Goal: Task Accomplishment & Management: Use online tool/utility

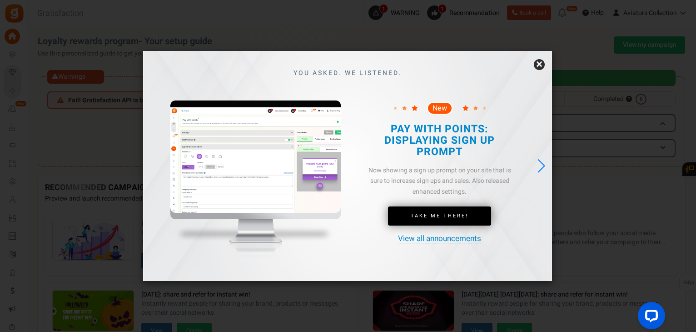
click at [540, 65] on link "×" at bounding box center [539, 64] width 11 height 11
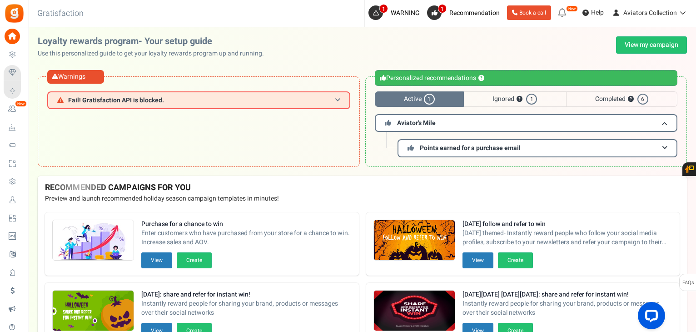
click at [241, 104] on h3 "Fail! Gratisfaction API is blocked." at bounding box center [198, 100] width 303 height 18
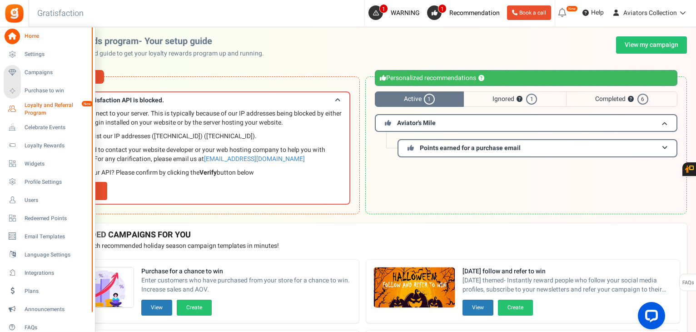
click at [34, 110] on span "Loyalty and Referral Program" at bounding box center [58, 108] width 66 height 15
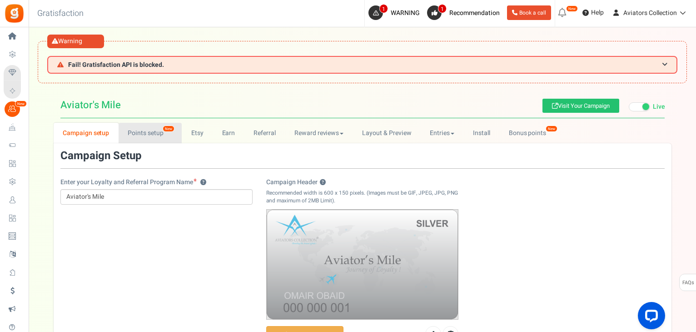
click at [149, 133] on link "Points setup New" at bounding box center [150, 133] width 63 height 20
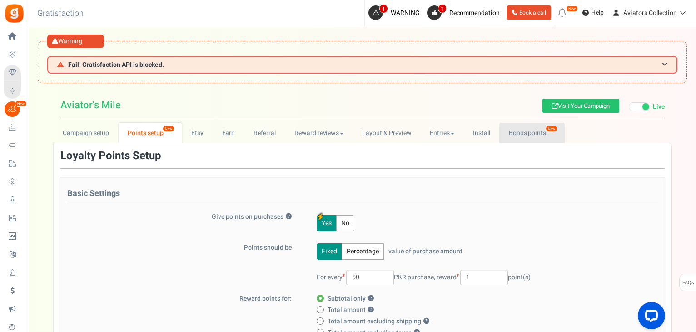
click at [520, 131] on link "Bonus points New" at bounding box center [532, 133] width 65 height 20
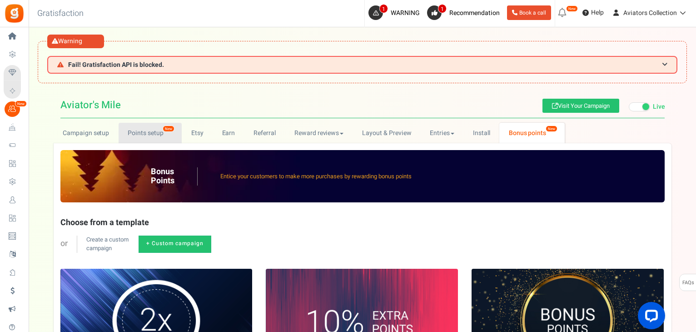
click at [155, 128] on link "Points setup New" at bounding box center [150, 133] width 63 height 20
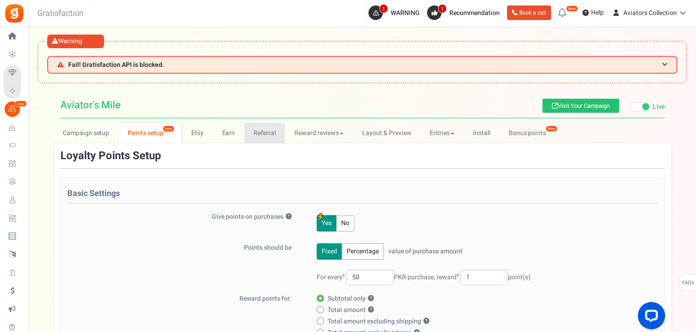
click at [264, 127] on link "Referral" at bounding box center [265, 133] width 41 height 20
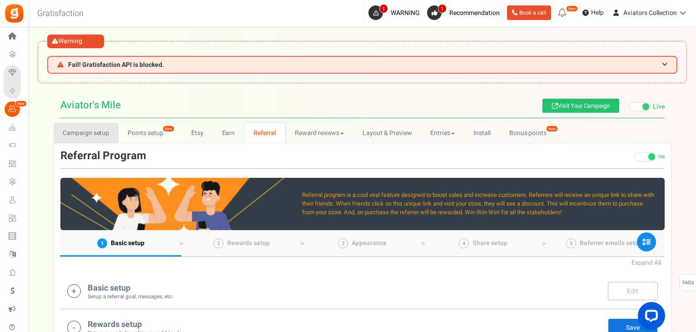
click at [80, 134] on link "Campaign setup" at bounding box center [86, 133] width 65 height 20
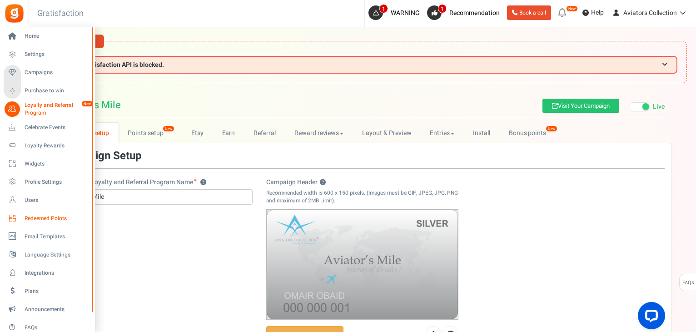
click at [40, 218] on span "Redeemed Points" at bounding box center [57, 219] width 64 height 8
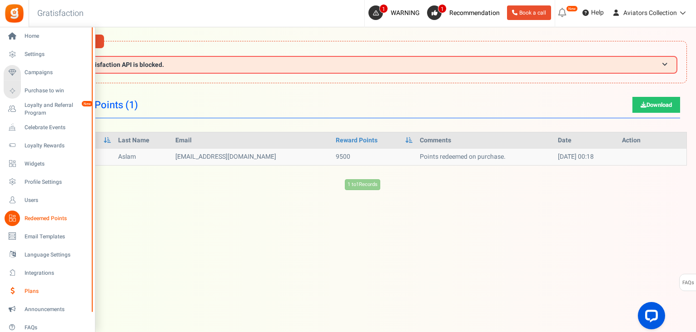
click at [26, 287] on span "Plans" at bounding box center [57, 291] width 64 height 8
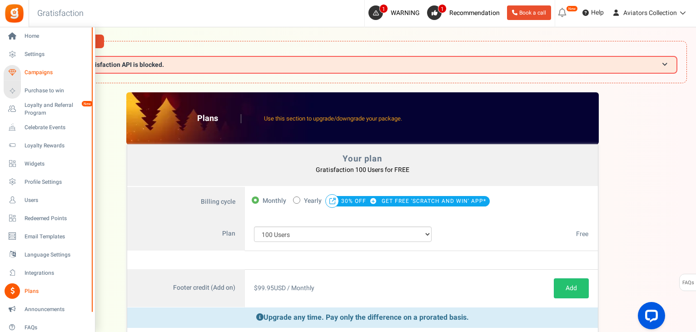
click at [43, 71] on span "Campaigns" at bounding box center [57, 73] width 64 height 8
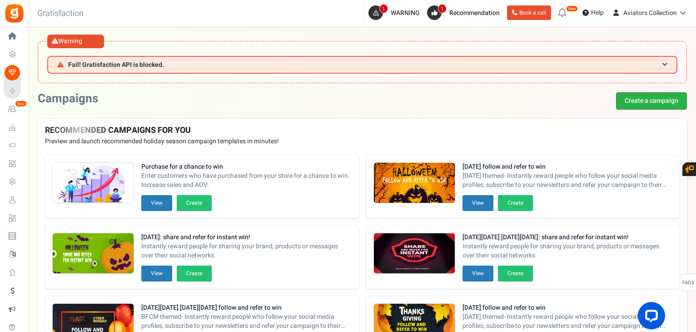
click at [670, 97] on link "Create a campaign" at bounding box center [651, 100] width 71 height 17
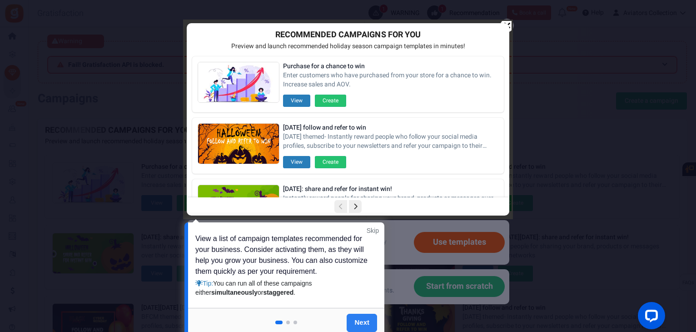
click at [359, 323] on link "Next" at bounding box center [362, 323] width 30 height 18
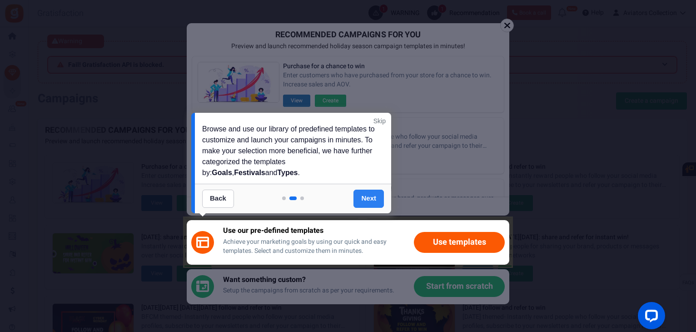
click at [362, 199] on link "Next" at bounding box center [369, 199] width 30 height 18
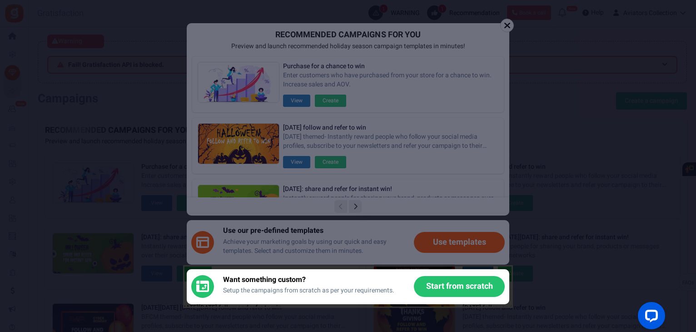
scroll to position [134, 0]
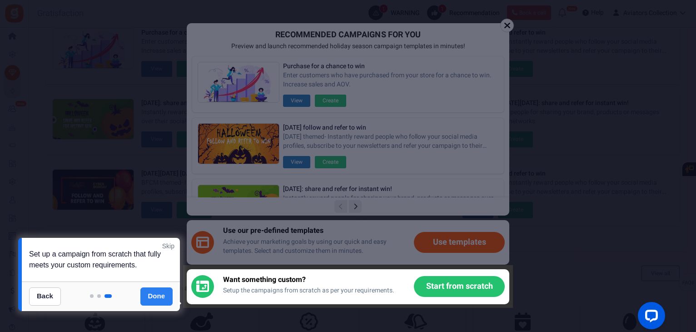
click at [151, 297] on link "Done" at bounding box center [156, 296] width 33 height 18
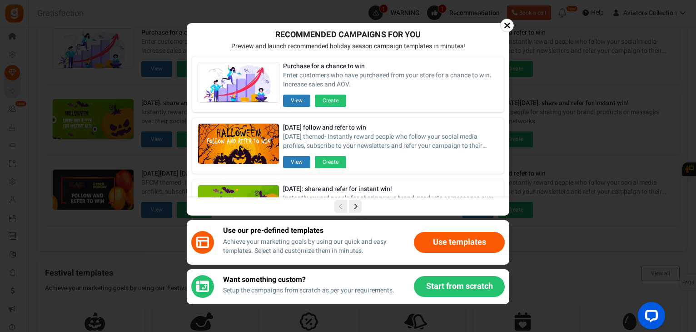
click at [440, 288] on button "Start from scratch" at bounding box center [459, 286] width 91 height 21
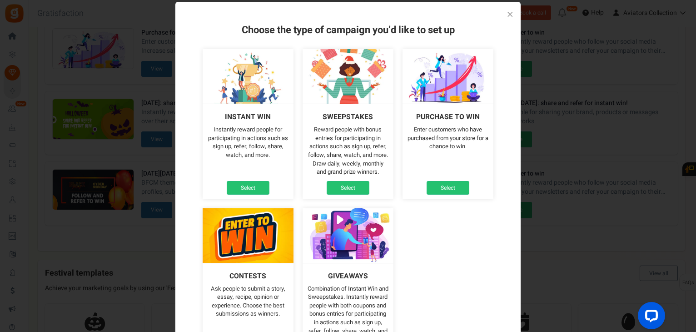
scroll to position [0, 0]
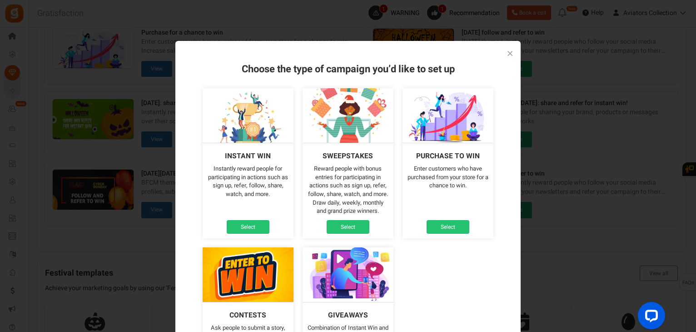
click at [510, 54] on link "×" at bounding box center [510, 54] width 6 height 10
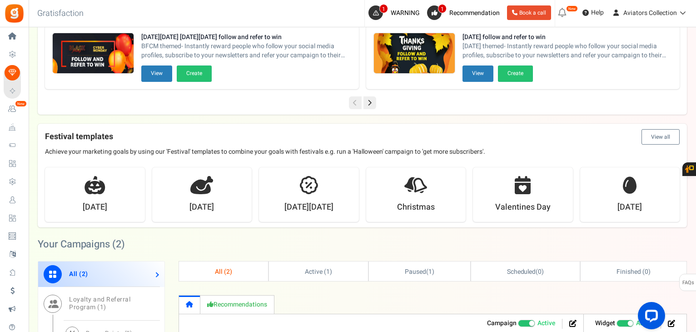
scroll to position [273, 0]
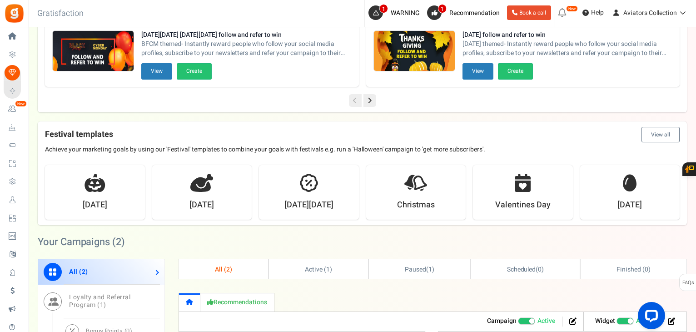
click at [665, 133] on button "View all" at bounding box center [661, 134] width 38 height 15
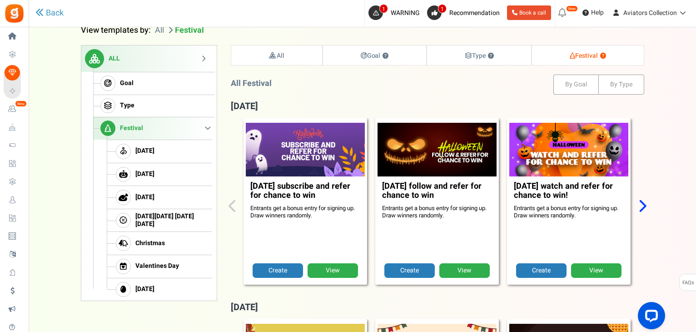
scroll to position [148, 0]
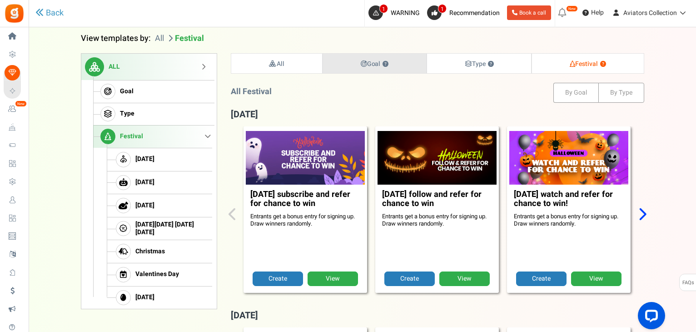
click at [378, 64] on strong "Goal ?" at bounding box center [375, 64] width 28 height 10
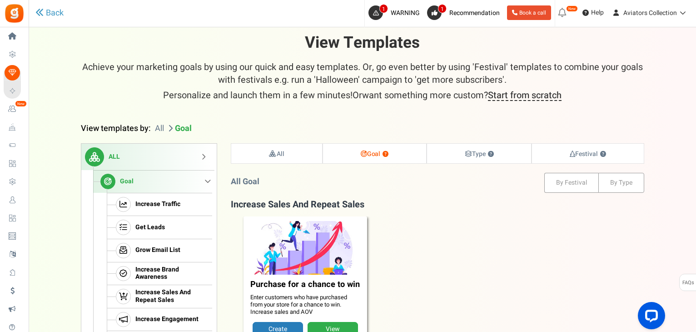
scroll to position [57, 0]
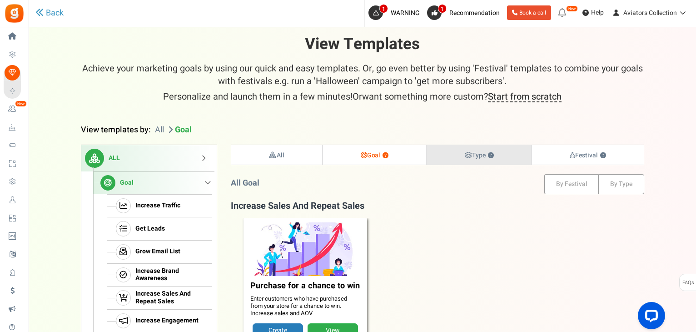
click at [465, 159] on link "Type ?" at bounding box center [479, 155] width 104 height 20
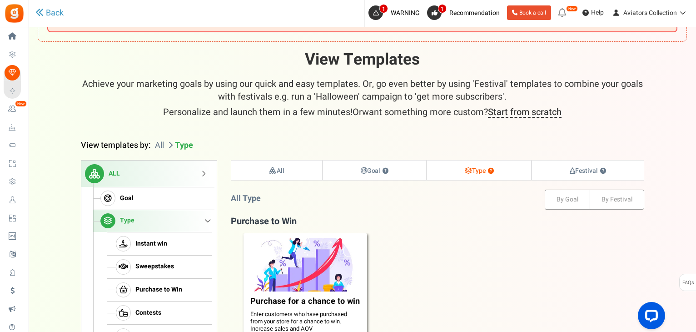
scroll to position [0, 0]
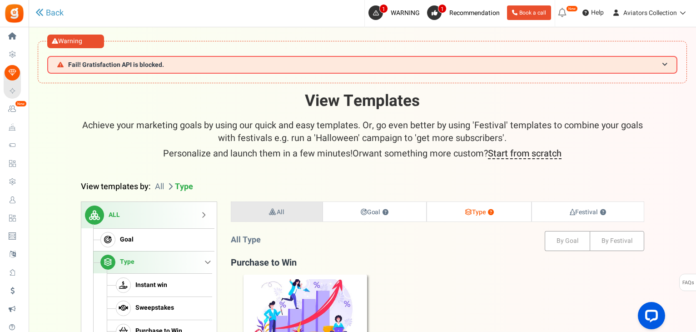
click at [298, 210] on link "All" at bounding box center [276, 212] width 91 height 20
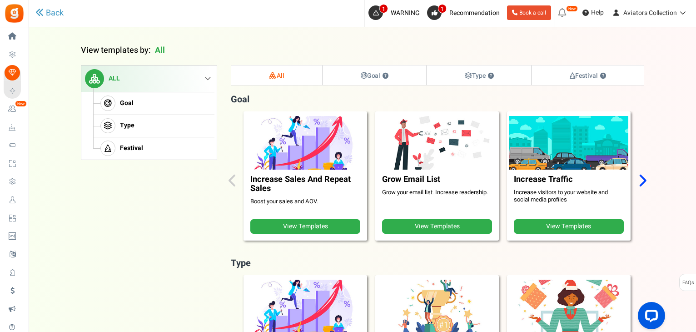
scroll to position [148, 0]
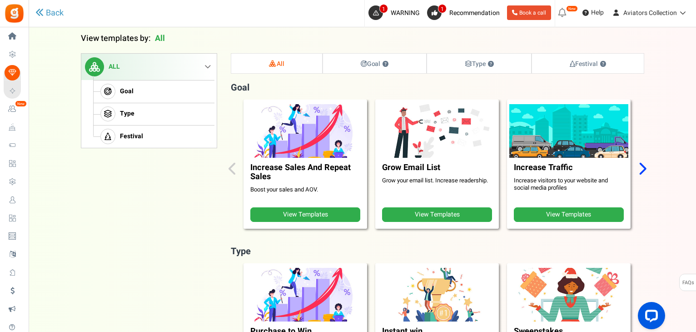
click at [642, 170] on icon "Next slide" at bounding box center [642, 168] width 9 height 14
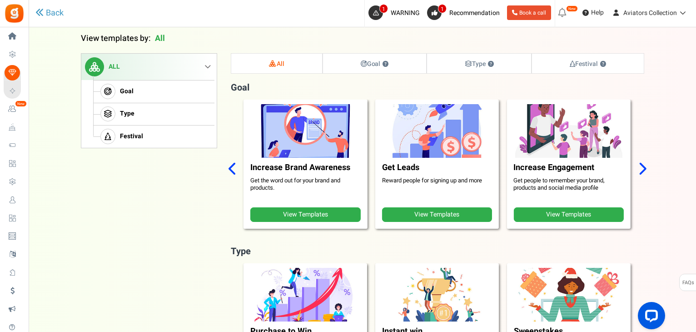
click at [642, 170] on icon "Next slide" at bounding box center [642, 168] width 9 height 14
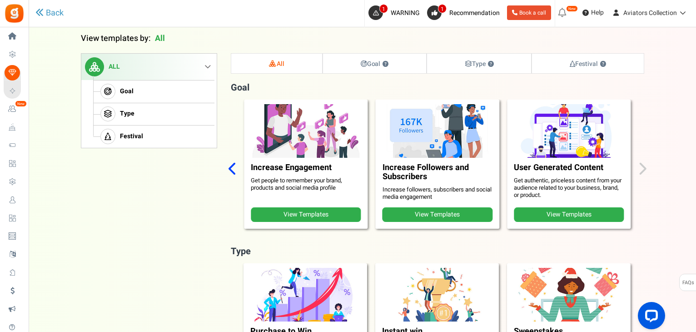
click at [642, 170] on div "Increase Sales And Repeat Sales Boost your sales and AOV. View Templates Grow E…" at bounding box center [438, 170] width 414 height 140
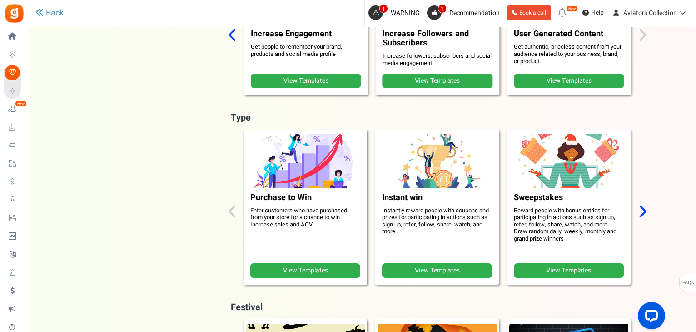
scroll to position [285, 0]
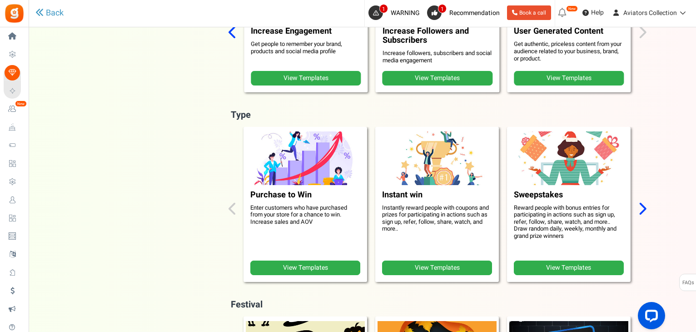
click at [449, 268] on link "View Templates" at bounding box center [437, 267] width 110 height 15
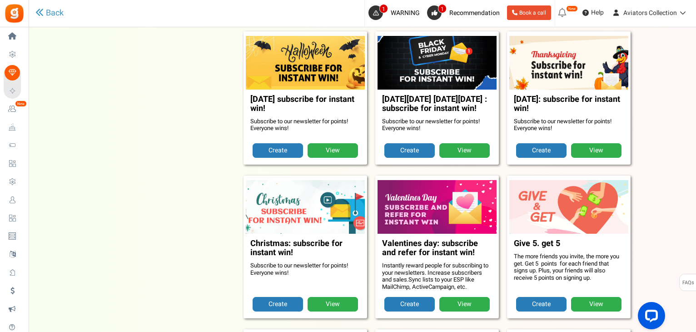
scroll to position [1557, 0]
